Goal: Transaction & Acquisition: Purchase product/service

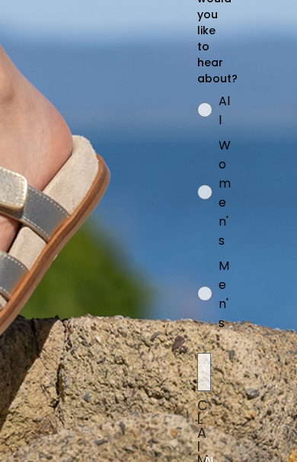
scroll to position [0, 147]
click at [209, 200] on circle "FULLSCREEN Form" at bounding box center [205, 192] width 14 height 14
click at [197, 91] on input "Women's" at bounding box center [197, 90] width 1 height 1
radio input "true"
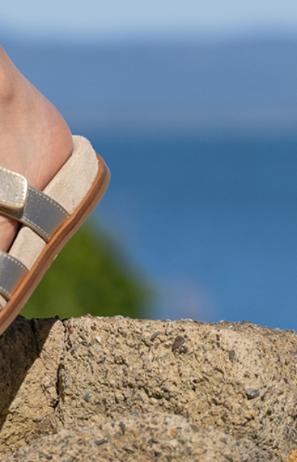
scroll to position [0, 12]
click at [66, 196] on div "Gender Pref All Women's Men's" at bounding box center [162, 218] width 348 height 255
click at [192, 118] on div "Gender Pref All Women's Men's" at bounding box center [146, 218] width 348 height 255
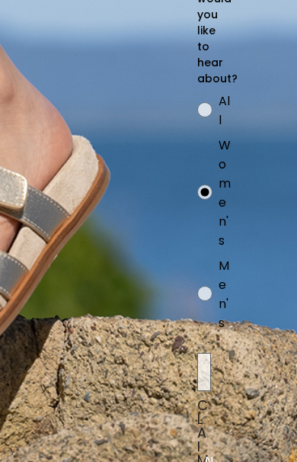
scroll to position [0, 148]
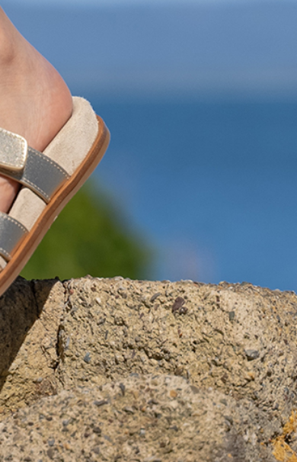
scroll to position [76, 12]
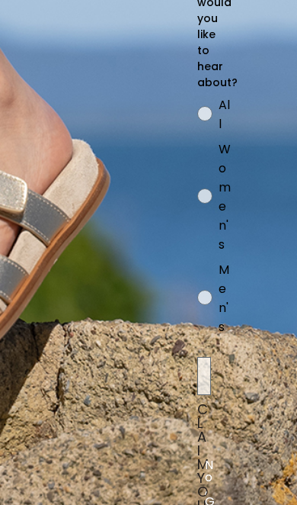
scroll to position [0, 147]
click at [211, 197] on label "Women's" at bounding box center [223, 199] width 52 height 120
click at [197, 95] on input "Women's" at bounding box center [197, 94] width 1 height 1
radio input "true"
click at [212, 119] on label "All" at bounding box center [223, 117] width 52 height 44
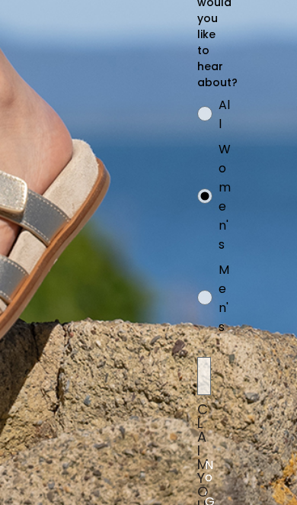
click at [197, 95] on input "All" at bounding box center [197, 94] width 1 height 1
radio input "true"
click at [210, 63] on span "What styles would you like to hear about?" at bounding box center [217, 26] width 40 height 127
click at [207, 24] on span "What styles would you like to hear about?" at bounding box center [217, 26] width 40 height 127
